Goal: Task Accomplishment & Management: Use online tool/utility

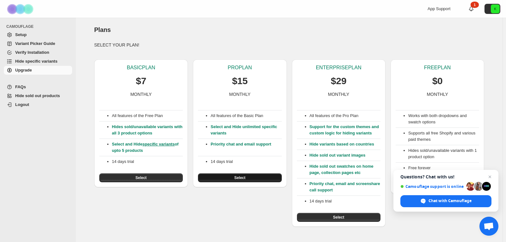
click at [241, 177] on span "Select" at bounding box center [239, 177] width 11 height 5
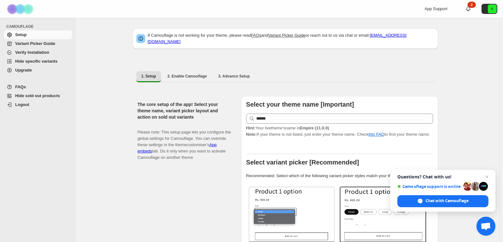
click at [38, 60] on span "Hide specific variants" at bounding box center [36, 61] width 42 height 5
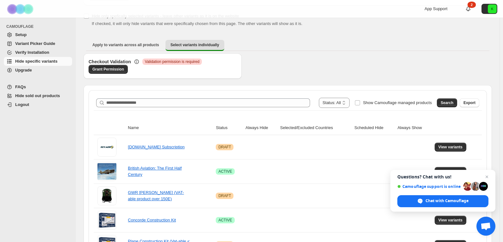
scroll to position [95, 0]
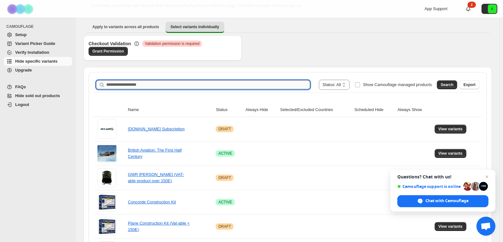
click at [158, 87] on input "Search product name" at bounding box center [208, 84] width 204 height 9
type input "**********"
click at [450, 84] on span "Search" at bounding box center [446, 84] width 13 height 5
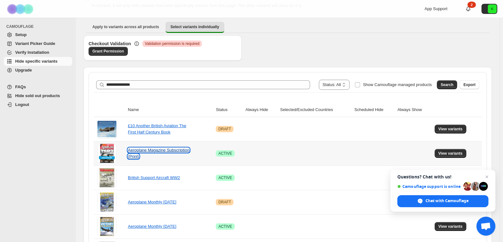
click at [162, 150] on link "Aeroplane Magazine Subscription (Print)" at bounding box center [158, 153] width 61 height 11
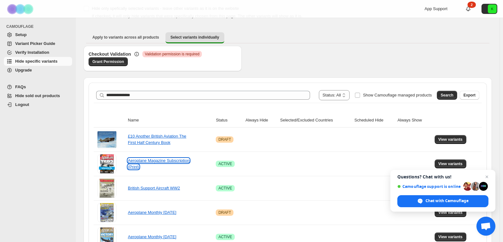
scroll to position [126, 0]
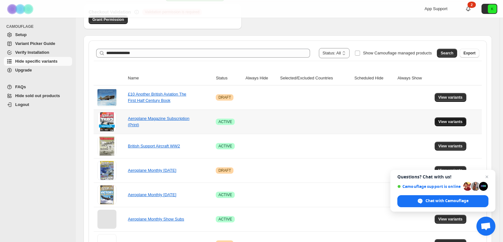
click at [449, 121] on span "View variants" at bounding box center [450, 121] width 24 height 5
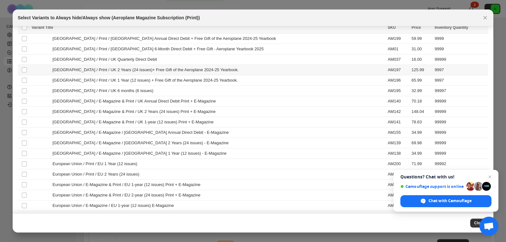
scroll to position [2, 0]
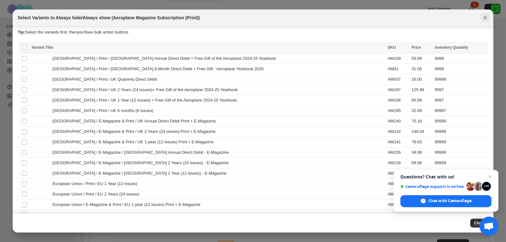
click at [484, 16] on icon "Close" at bounding box center [485, 18] width 6 height 6
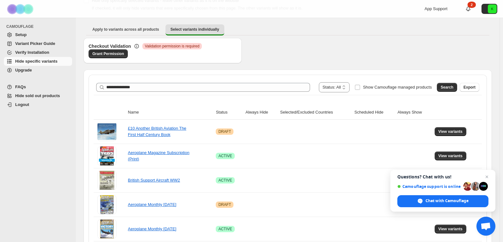
scroll to position [95, 0]
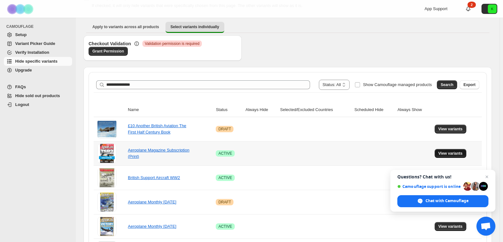
click at [444, 151] on span "View variants" at bounding box center [450, 153] width 24 height 5
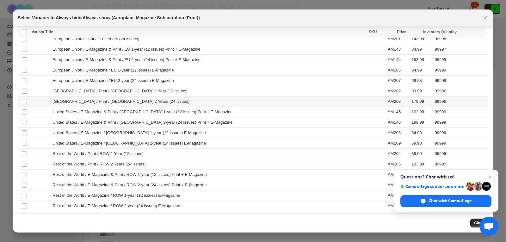
scroll to position [160, 0]
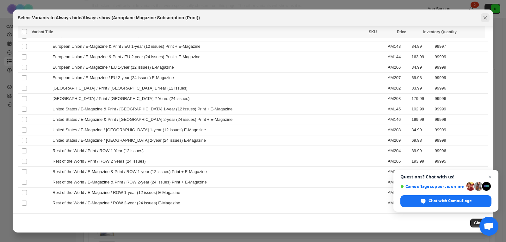
click at [486, 19] on icon "Close" at bounding box center [485, 18] width 6 height 6
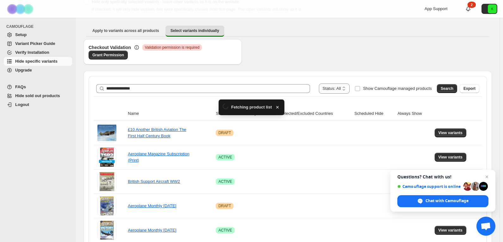
scroll to position [95, 0]
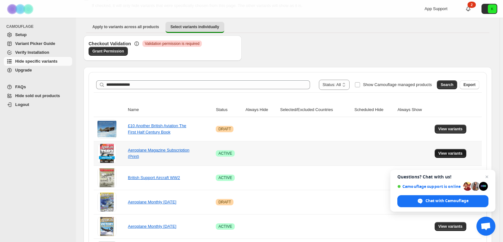
click at [454, 153] on span "View variants" at bounding box center [450, 153] width 24 height 5
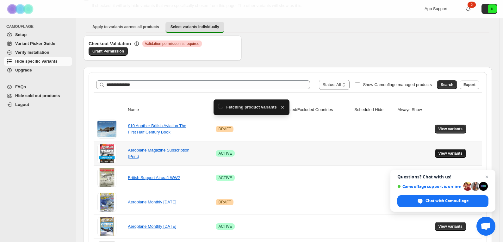
scroll to position [0, 0]
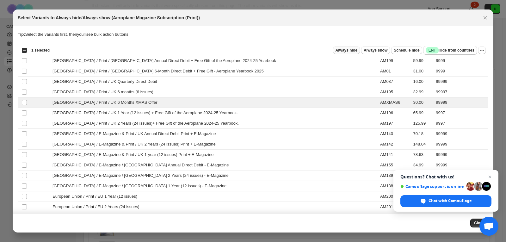
click at [351, 50] on span "Always hide" at bounding box center [346, 50] width 22 height 5
click at [482, 17] on icon "Close" at bounding box center [485, 18] width 6 height 6
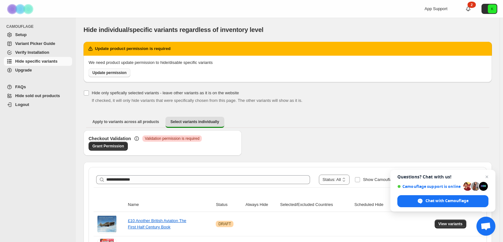
click at [113, 73] on span "Update permission" at bounding box center [109, 72] width 34 height 5
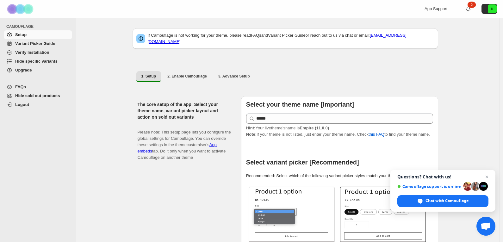
click at [31, 61] on span "Hide specific variants" at bounding box center [36, 61] width 42 height 5
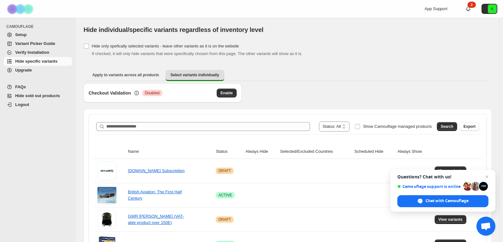
click at [22, 34] on span "Setup" at bounding box center [20, 34] width 11 height 5
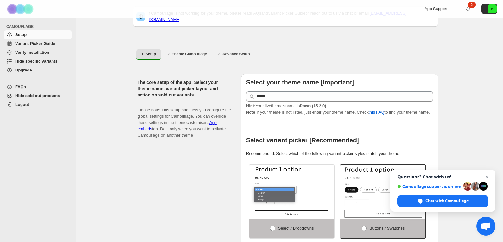
scroll to position [32, 0]
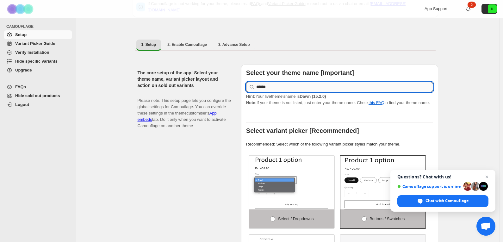
click at [285, 84] on input "******" at bounding box center [344, 87] width 177 height 10
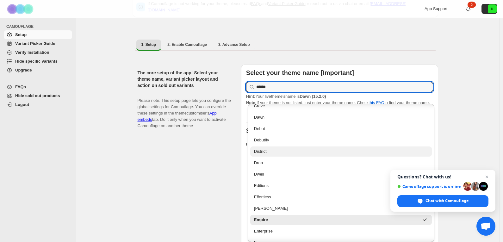
scroll to position [305, 0]
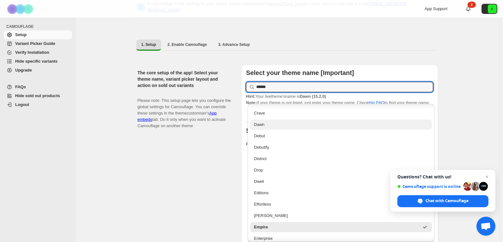
click at [269, 125] on div "Dawn" at bounding box center [341, 124] width 174 height 6
type input "****"
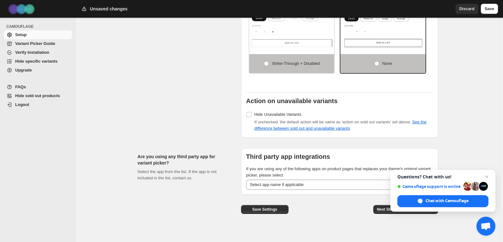
scroll to position [482, 0]
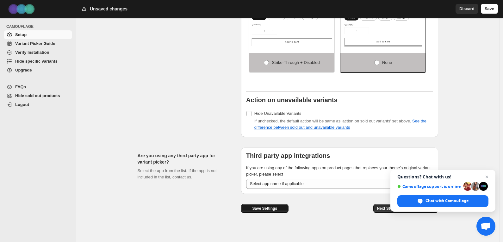
click at [269, 206] on span "Save Settings" at bounding box center [264, 208] width 25 height 5
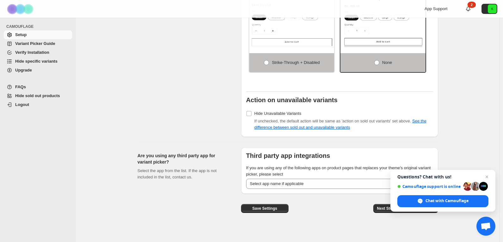
click at [36, 60] on span "Hide specific variants" at bounding box center [36, 61] width 42 height 5
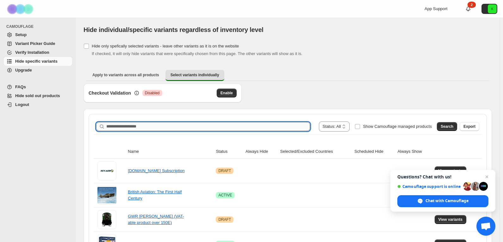
click at [183, 128] on input "Search product name" at bounding box center [208, 126] width 204 height 9
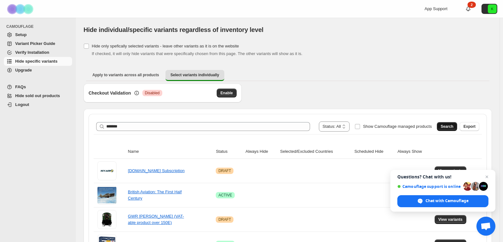
click at [453, 125] on span "Search" at bounding box center [446, 126] width 13 height 5
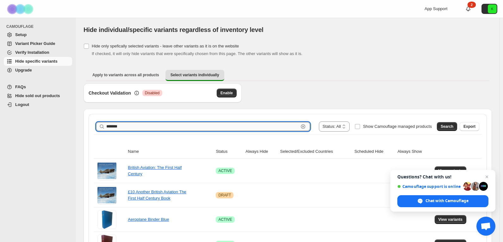
click at [182, 127] on input "*******" at bounding box center [202, 126] width 192 height 9
type input "**********"
click at [451, 126] on span "Search" at bounding box center [446, 126] width 13 height 5
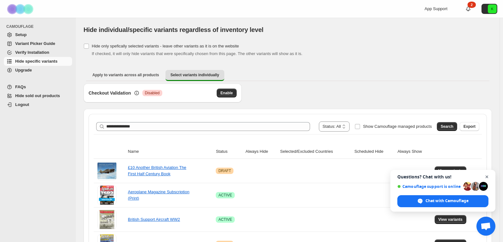
click at [485, 176] on span "Close chat" at bounding box center [487, 177] width 8 height 8
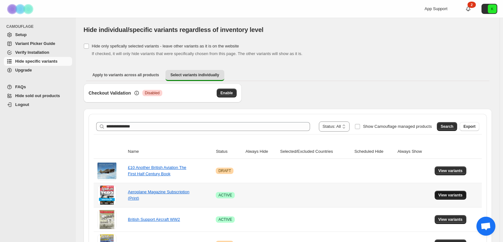
click at [449, 193] on span "View variants" at bounding box center [450, 195] width 24 height 5
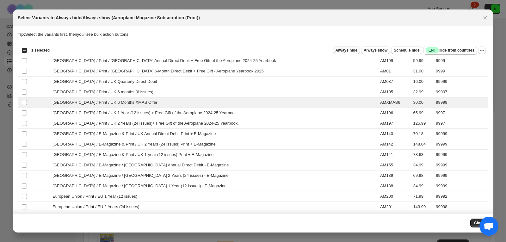
click at [343, 51] on span "Always hide" at bounding box center [346, 50] width 22 height 5
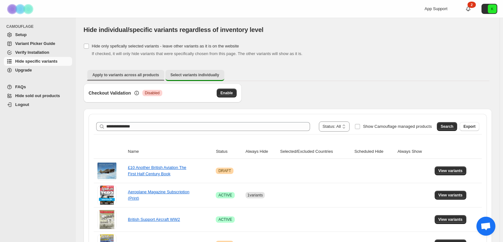
click at [120, 74] on span "Apply to variants across all products" at bounding box center [125, 74] width 67 height 5
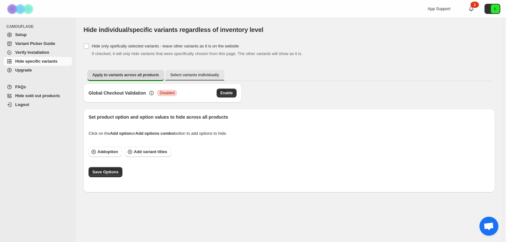
click at [196, 72] on span "Select variants individually" at bounding box center [194, 74] width 49 height 5
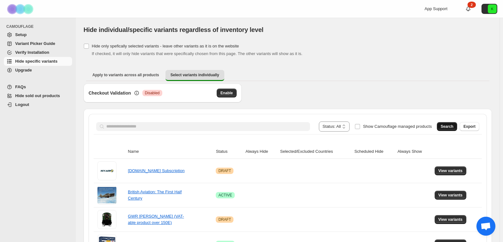
click at [450, 125] on span "Search" at bounding box center [446, 126] width 13 height 5
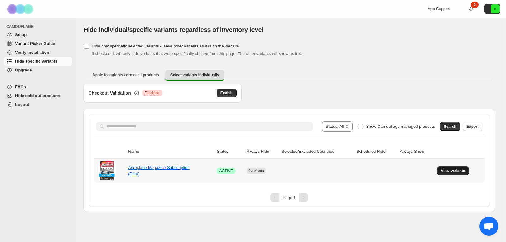
click at [447, 169] on span "View variants" at bounding box center [453, 170] width 24 height 5
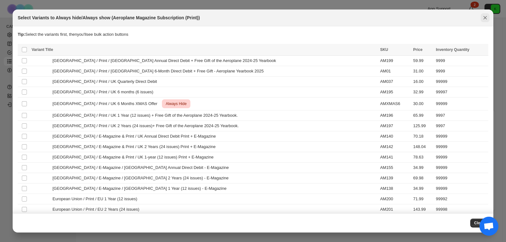
click at [483, 16] on icon "Close" at bounding box center [484, 17] width 3 height 3
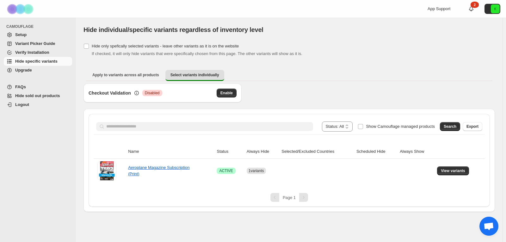
click at [21, 36] on span "Setup" at bounding box center [20, 34] width 11 height 5
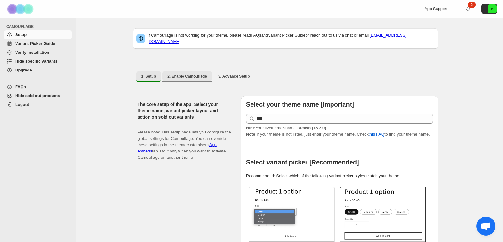
click at [197, 74] on span "2. Enable Camouflage" at bounding box center [187, 76] width 40 height 5
select select "**********"
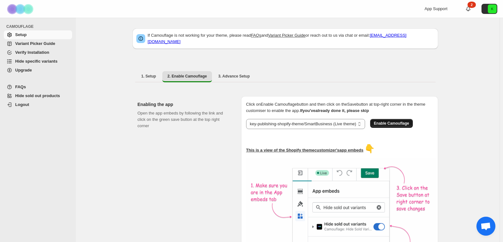
click at [392, 121] on span "Enable Camouflage" at bounding box center [391, 123] width 35 height 5
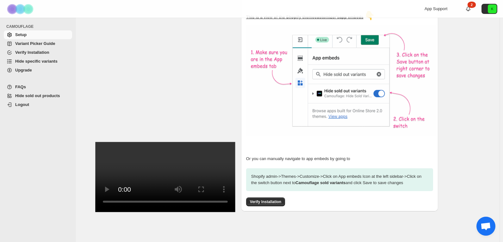
scroll to position [133, 0]
